Goal: Task Accomplishment & Management: Complete application form

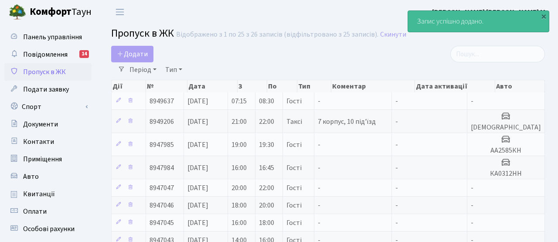
select select "25"
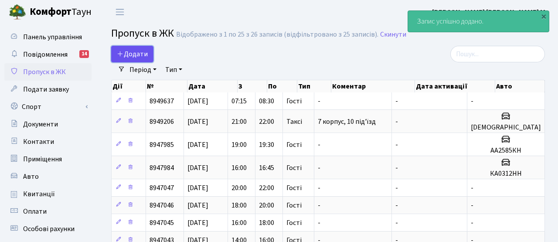
click at [143, 56] on span "Додати" at bounding box center [132, 54] width 31 height 10
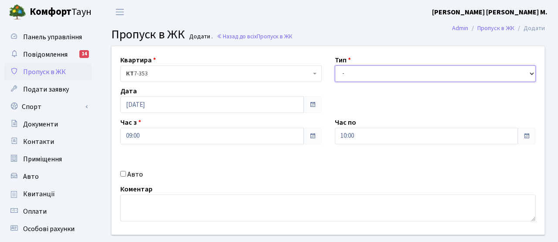
click at [379, 75] on select "- Доставка Таксі Гості Сервіс" at bounding box center [435, 73] width 201 height 17
select select "3"
click at [335, 65] on select "- Доставка Таксі Гості Сервіс" at bounding box center [435, 73] width 201 height 17
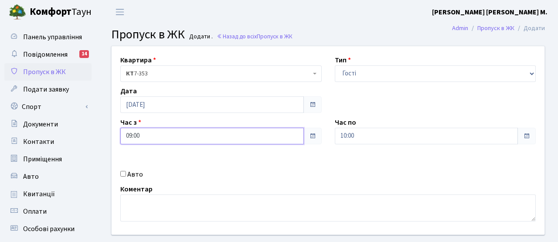
click at [166, 140] on input "09:00" at bounding box center [212, 136] width 184 height 17
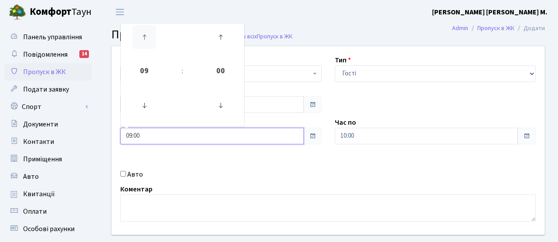
click at [146, 34] on icon at bounding box center [145, 37] width 24 height 24
type input "10:00"
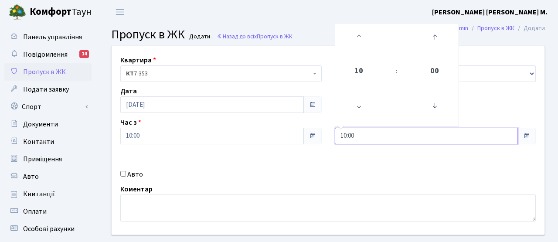
click at [366, 136] on input "10:00" at bounding box center [427, 136] width 184 height 17
click at [361, 37] on icon at bounding box center [359, 37] width 24 height 24
type input "11:00"
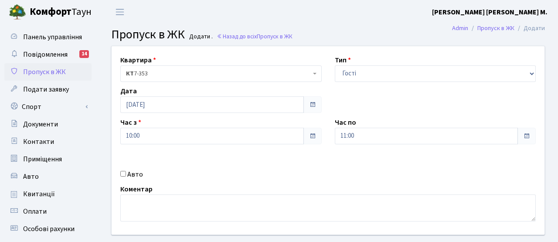
click at [213, 168] on div "Квартира <b>КТ</b>&nbsp;&nbsp;&nbsp;&nbsp;7-353 <b>КТ</b>&nbsp;&nbsp;&nbsp;&nbs…" at bounding box center [328, 140] width 446 height 188
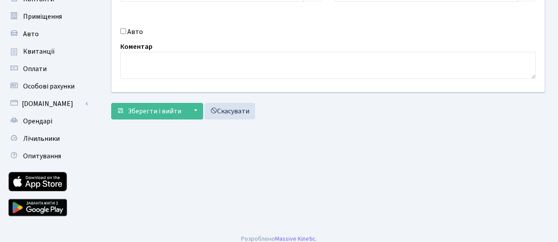
scroll to position [150, 0]
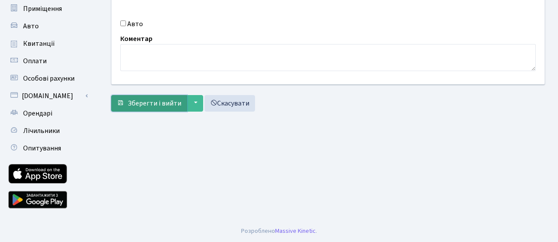
click at [148, 103] on span "Зберегти і вийти" at bounding box center [155, 104] width 54 height 10
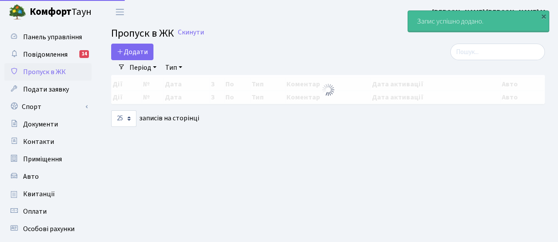
select select "25"
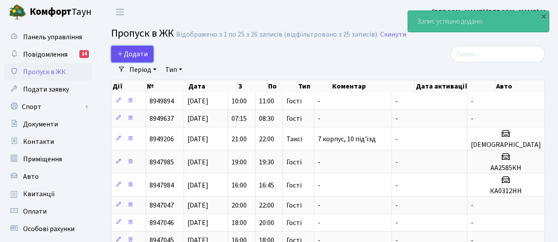
click at [141, 56] on span "Додати" at bounding box center [132, 54] width 31 height 10
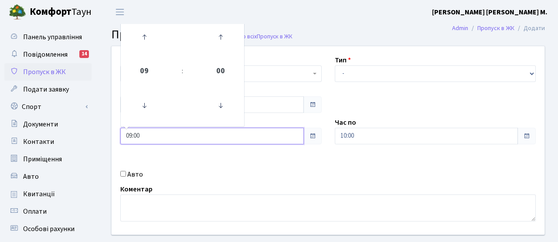
click at [150, 139] on input "09:00" at bounding box center [212, 136] width 184 height 17
click at [223, 37] on icon at bounding box center [221, 37] width 24 height 24
type input "09:30"
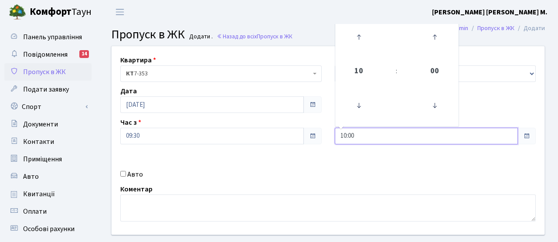
click at [391, 139] on input "10:00" at bounding box center [427, 136] width 184 height 17
drag, startPoint x: 360, startPoint y: 34, endPoint x: 364, endPoint y: 35, distance: 4.4
click at [360, 34] on icon at bounding box center [359, 37] width 24 height 24
click at [439, 34] on icon at bounding box center [435, 37] width 24 height 24
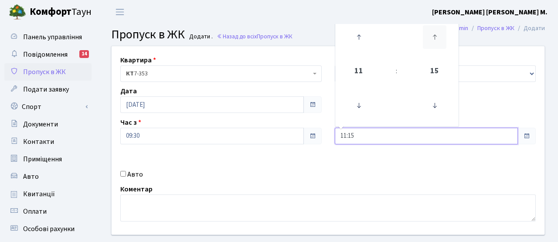
type input "11:30"
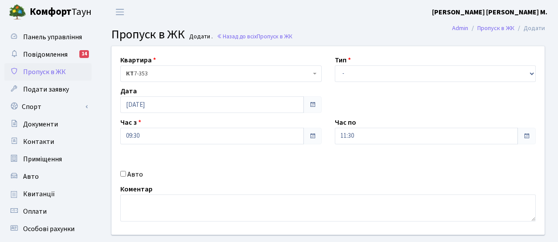
drag, startPoint x: 292, startPoint y: 169, endPoint x: 300, endPoint y: 157, distance: 14.4
click at [292, 169] on div "Квартира <b>КТ</b>&nbsp;&nbsp;&nbsp;&nbsp;7-353 <b>КТ</b>&nbsp;&nbsp;&nbsp;&nbs…" at bounding box center [328, 140] width 446 height 188
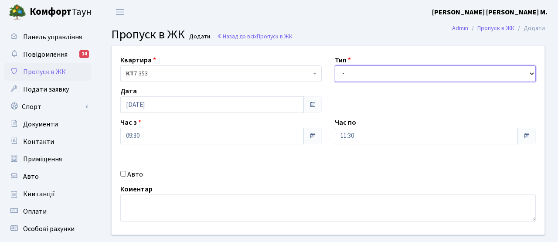
click at [364, 78] on select "- Доставка Таксі Гості Сервіс" at bounding box center [435, 73] width 201 height 17
select select "3"
click at [335, 65] on select "- Доставка Таксі Гості Сервіс" at bounding box center [435, 73] width 201 height 17
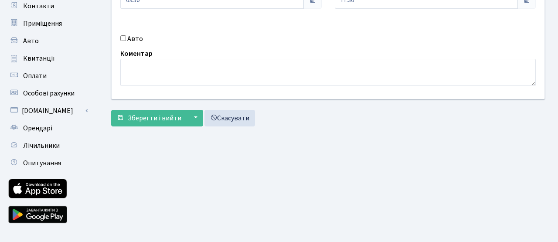
scroll to position [140, 0]
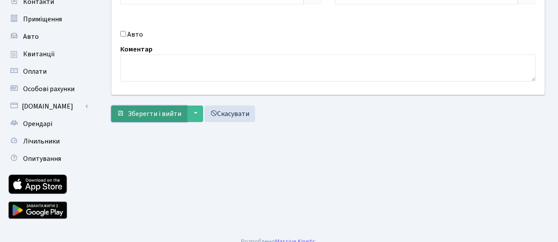
click at [146, 116] on span "Зберегти і вийти" at bounding box center [155, 114] width 54 height 10
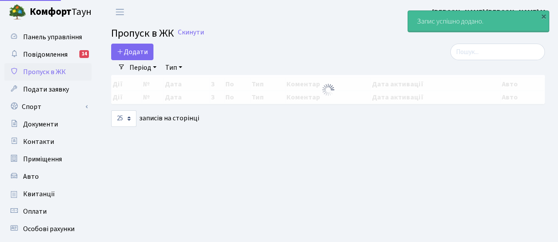
select select "25"
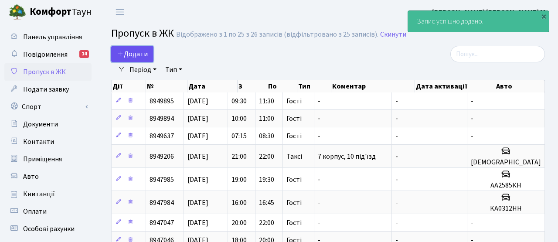
click at [143, 58] on span "Додати" at bounding box center [132, 54] width 31 height 10
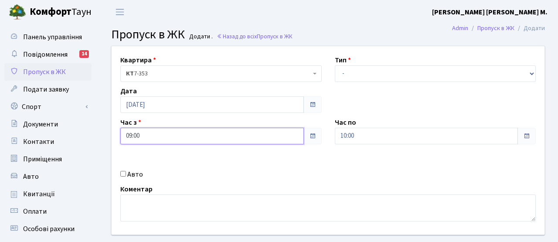
click at [180, 138] on input "09:00" at bounding box center [212, 136] width 184 height 17
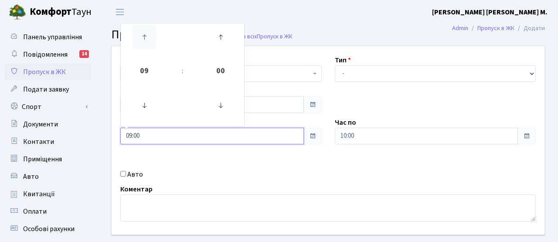
click at [144, 33] on icon at bounding box center [145, 37] width 24 height 24
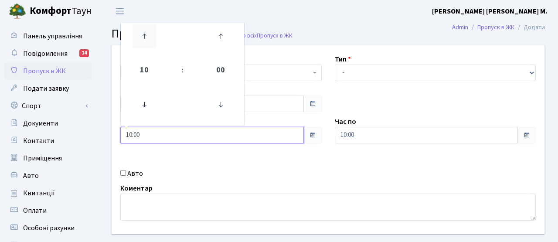
click at [144, 33] on icon at bounding box center [145, 36] width 24 height 24
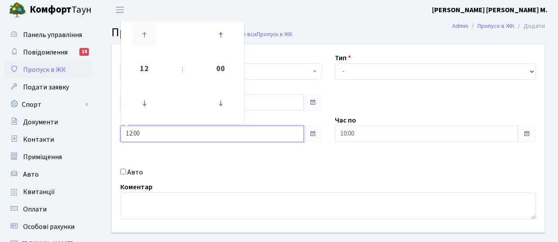
click at [144, 33] on icon at bounding box center [145, 35] width 24 height 24
type input "13:00"
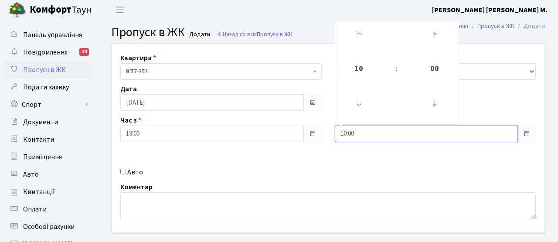
click at [397, 136] on input "10:00" at bounding box center [427, 134] width 184 height 17
click at [363, 40] on icon at bounding box center [359, 35] width 24 height 24
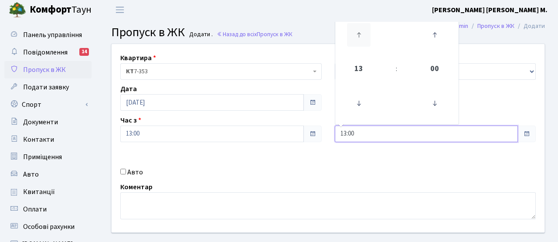
type input "14:00"
click at [215, 163] on div "Квартира <b>КТ</b>&nbsp;&nbsp;&nbsp;&nbsp;7-353 <b>КТ</b>&nbsp;&nbsp;&nbsp;&nbs…" at bounding box center [328, 138] width 446 height 188
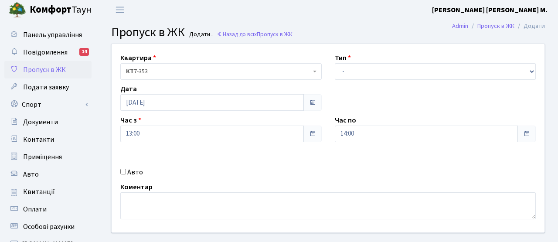
click at [123, 172] on input "Авто" at bounding box center [123, 172] width 6 height 6
checkbox input "true"
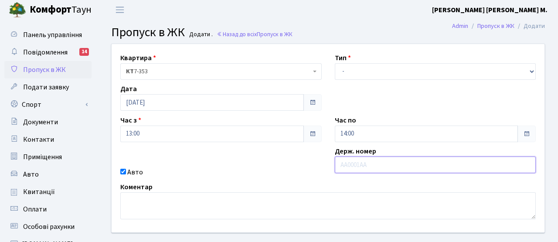
paste input "КА4444ОТ"
type input "КА4444ОТ"
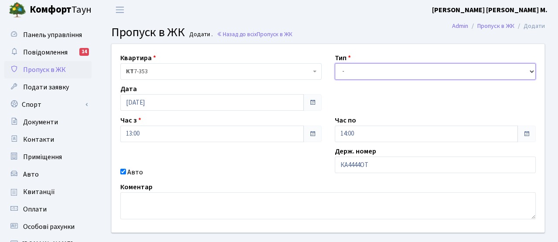
click at [370, 71] on select "- Доставка Таксі Гості Сервіс" at bounding box center [435, 71] width 201 height 17
select select "3"
click at [335, 63] on select "- Доставка Таксі Гості Сервіс" at bounding box center [435, 71] width 201 height 17
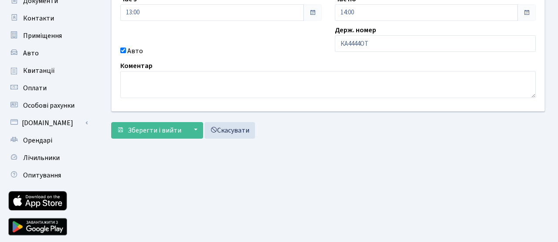
scroll to position [150, 0]
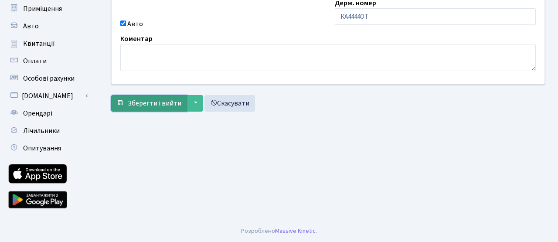
click at [162, 108] on button "Зберегти і вийти" at bounding box center [149, 103] width 76 height 17
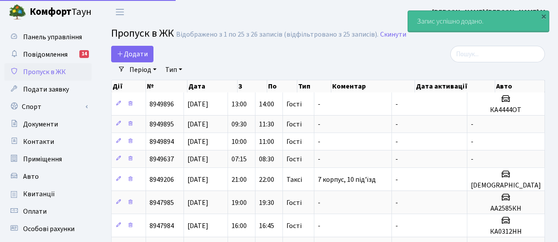
select select "25"
